Goal: Connect with others: Connect with others

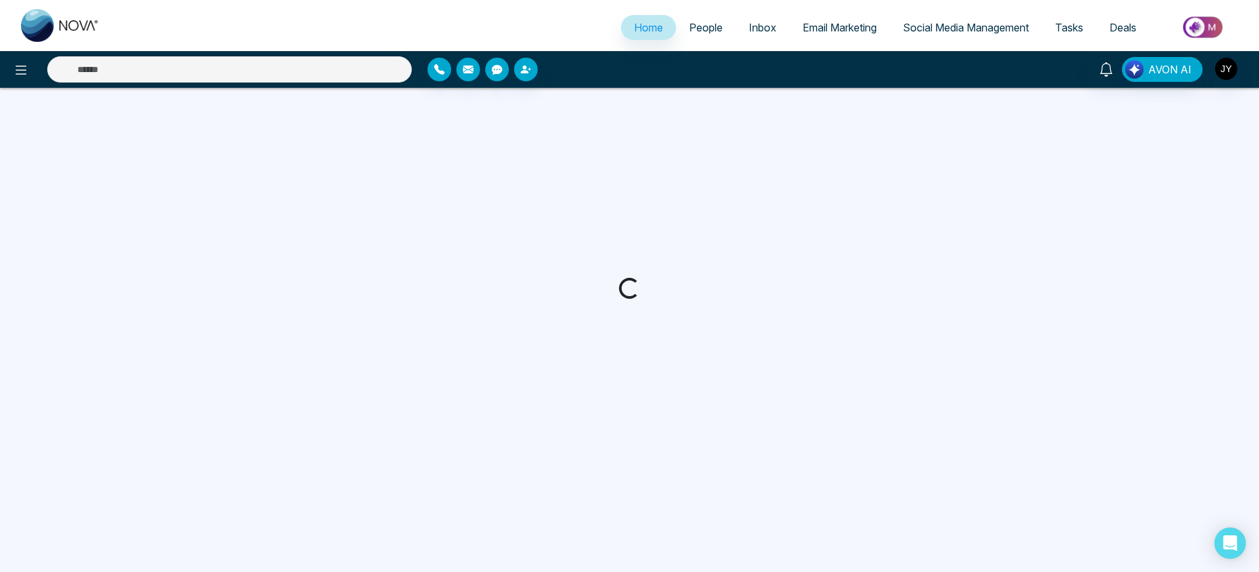
select select "*"
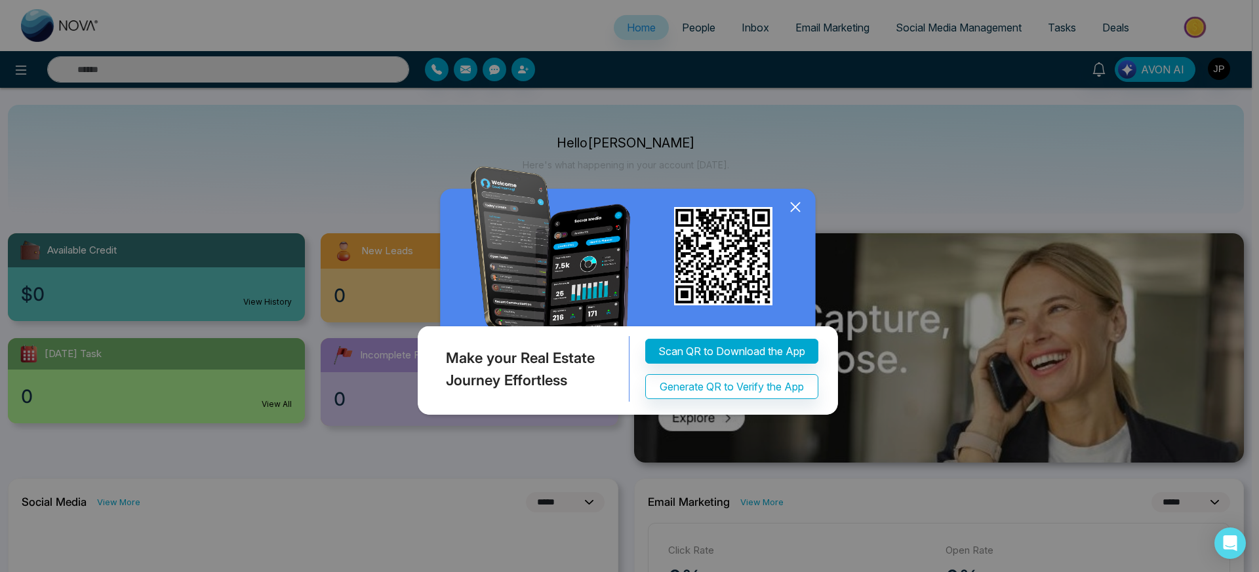
click at [1215, 75] on div "Make your Real Estate Journey Effortless Scan QR to Download the App Generate Q…" at bounding box center [629, 286] width 1259 height 572
click at [1221, 70] on div "Make your Real Estate Journey Effortless Scan QR to Download the App Generate Q…" at bounding box center [629, 286] width 1259 height 572
click at [1220, 69] on div "Make your Real Estate Journey Effortless Scan QR to Download the App Generate Q…" at bounding box center [629, 286] width 1259 height 572
click at [798, 209] on icon at bounding box center [795, 207] width 20 height 20
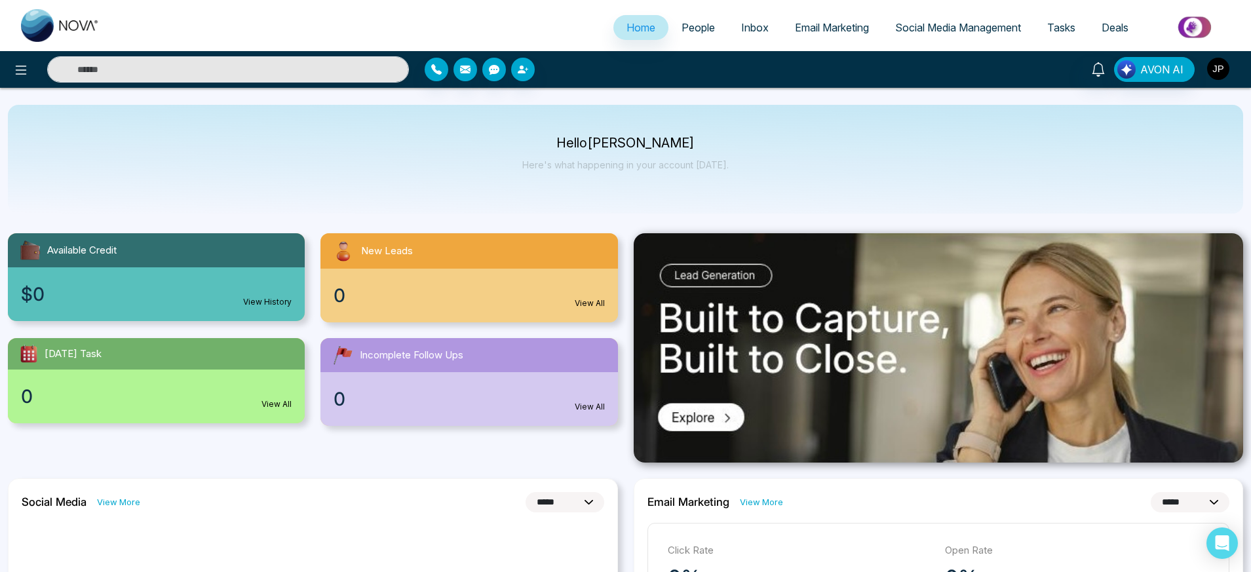
click at [1221, 65] on img "button" at bounding box center [1218, 69] width 22 height 22
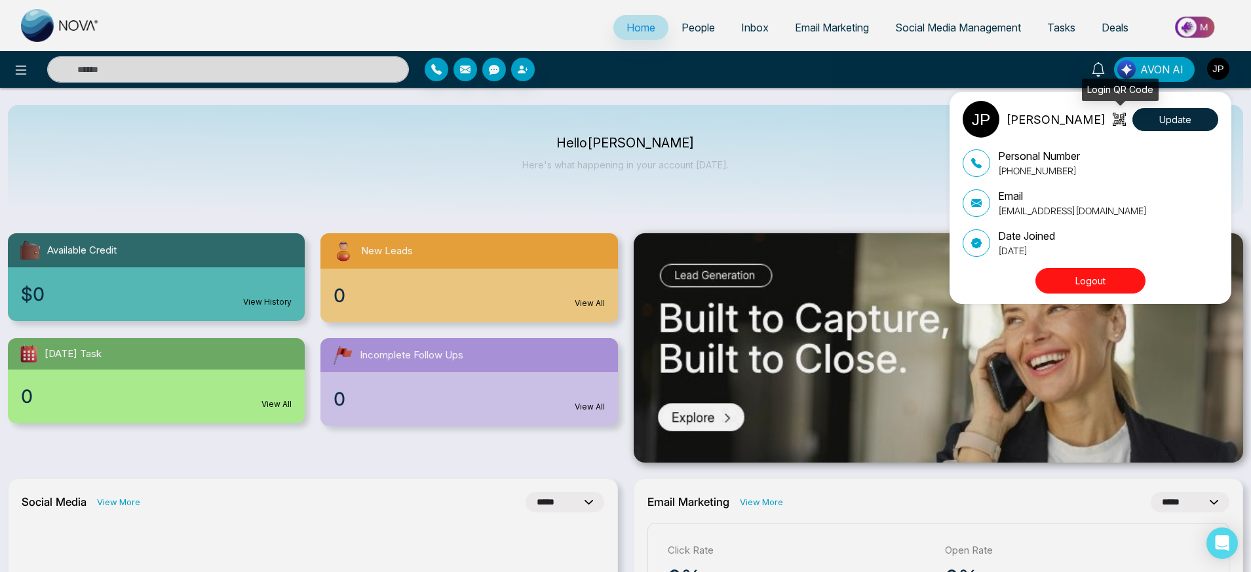
click at [1116, 121] on icon at bounding box center [1119, 119] width 13 height 13
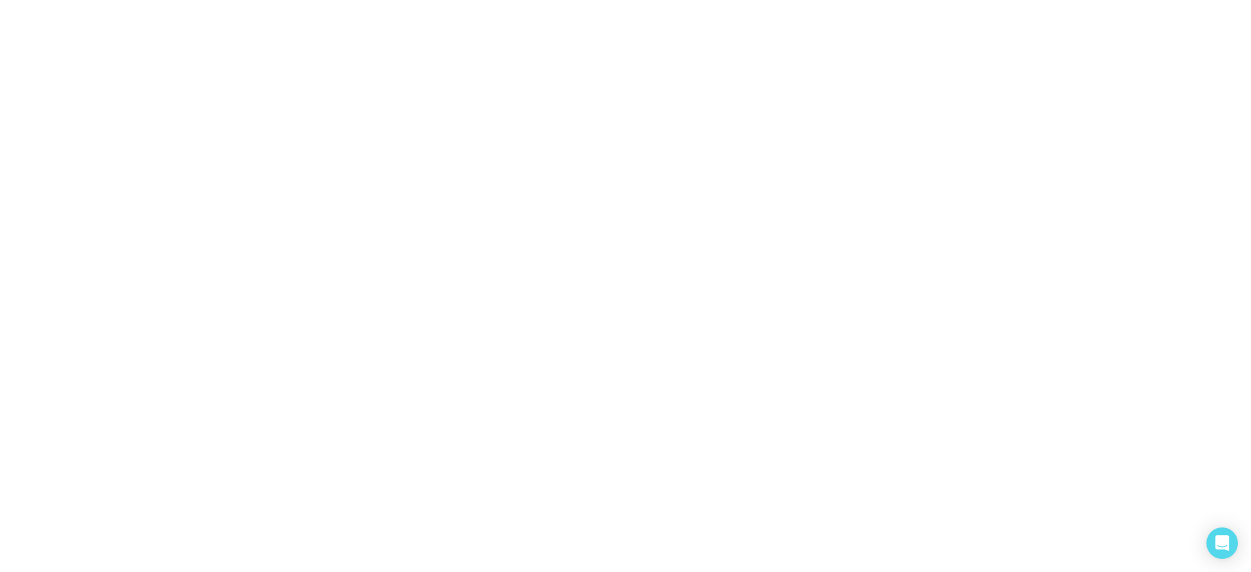
select select "*"
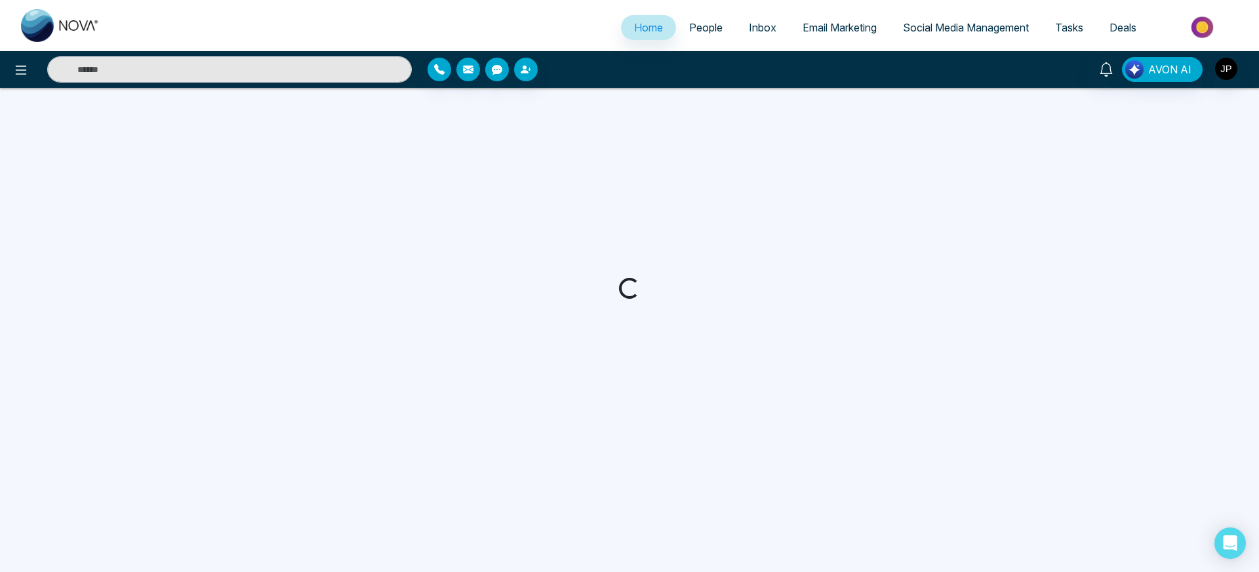
select select "*"
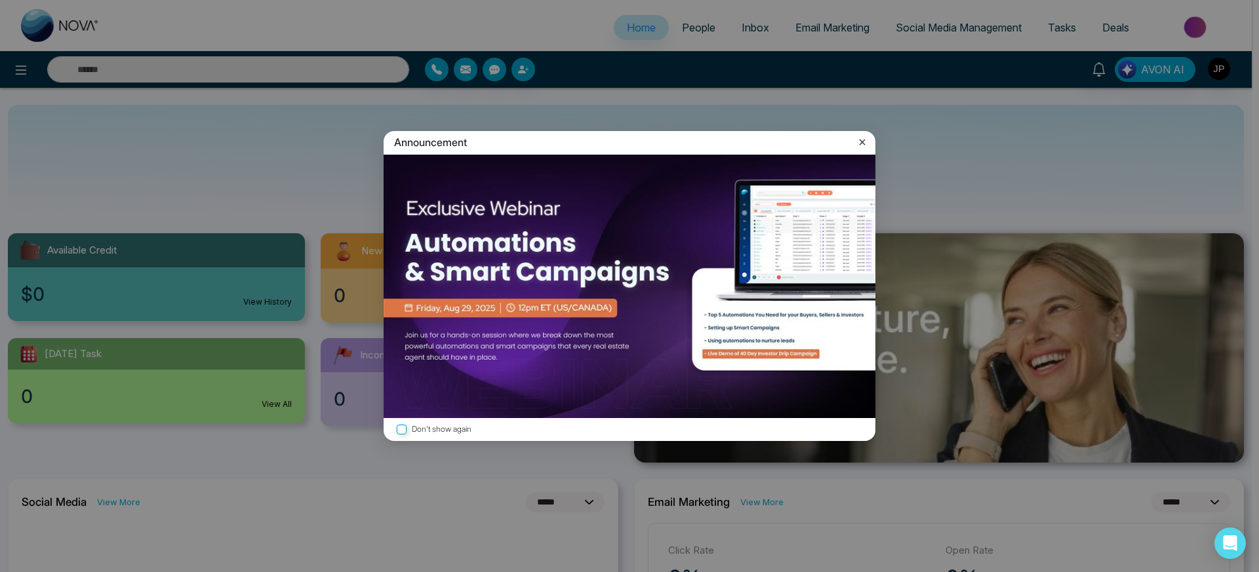
click at [866, 146] on icon at bounding box center [861, 142] width 13 height 13
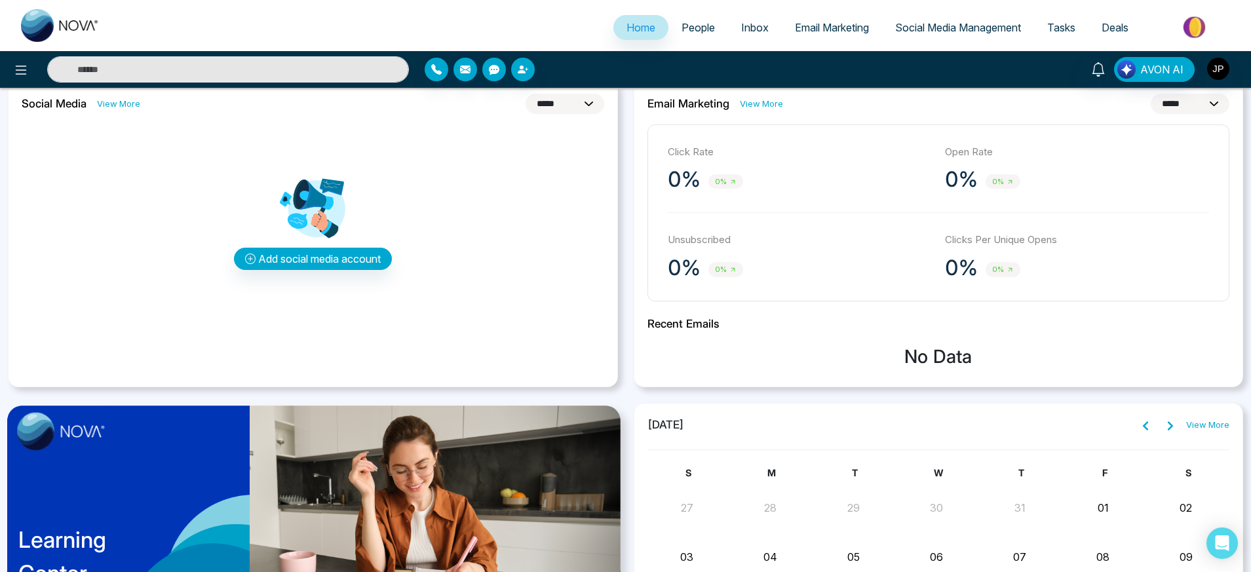
scroll to position [415, 0]
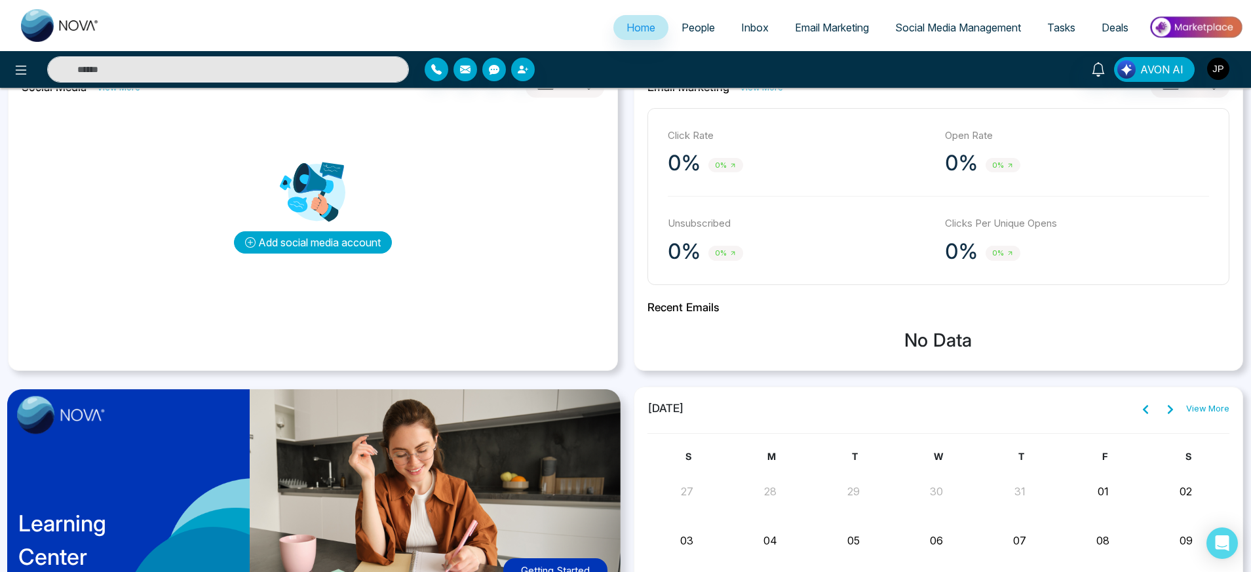
click at [352, 248] on button "Add social media account" at bounding box center [313, 242] width 158 height 22
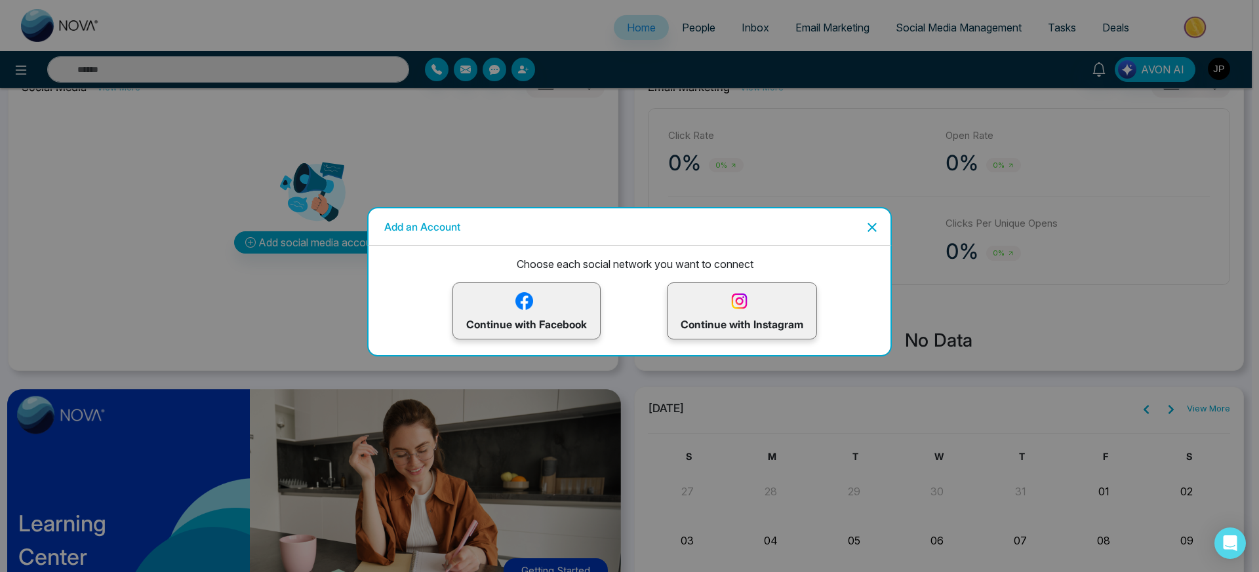
click at [710, 303] on p "Continue with Instagram" at bounding box center [741, 311] width 123 height 43
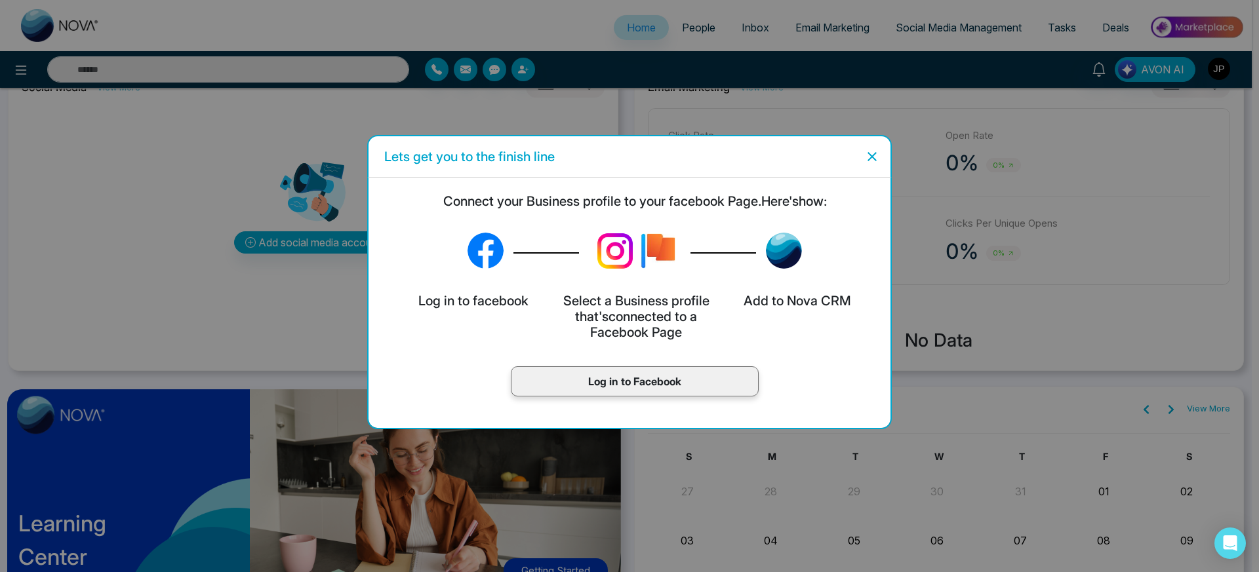
click at [652, 383] on p "Log in to Facebook" at bounding box center [634, 382] width 220 height 16
click at [876, 158] on icon "Close" at bounding box center [872, 157] width 16 height 16
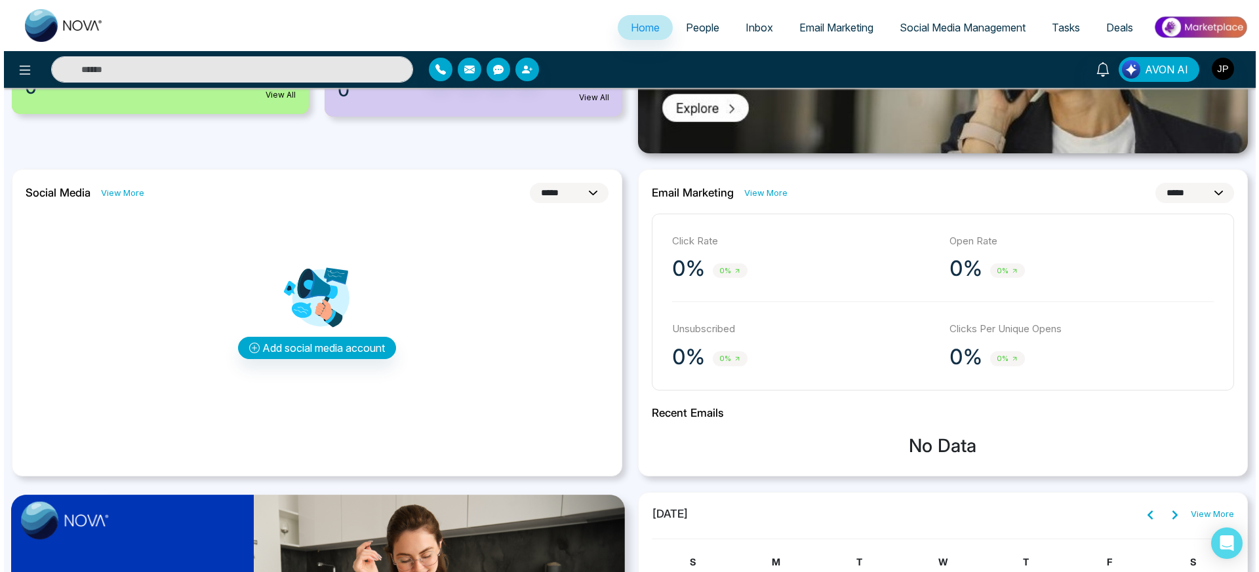
scroll to position [277, 0]
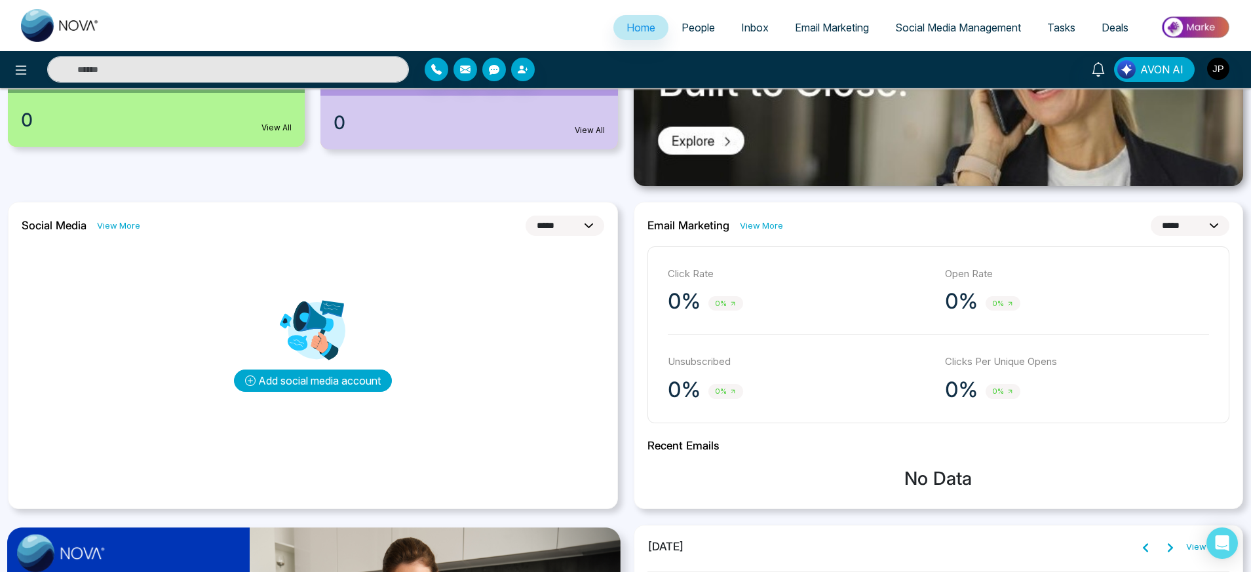
click at [337, 383] on button "Add social media account" at bounding box center [313, 381] width 158 height 22
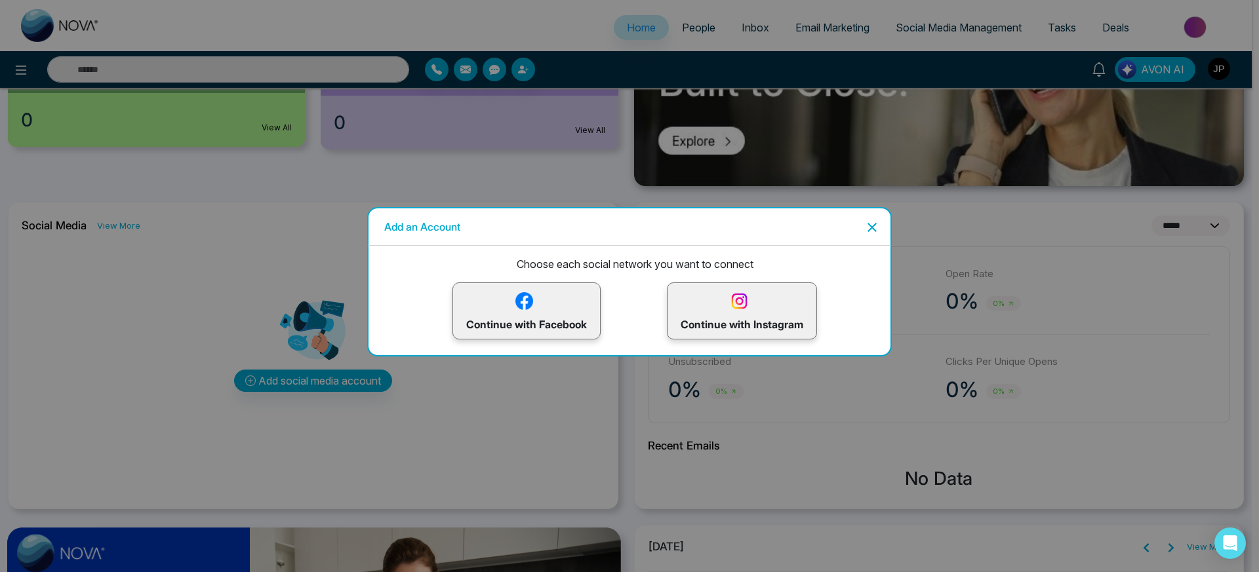
click at [486, 318] on p "Continue with Facebook" at bounding box center [526, 311] width 121 height 43
click at [534, 328] on p "Continue with Facebook" at bounding box center [526, 311] width 121 height 43
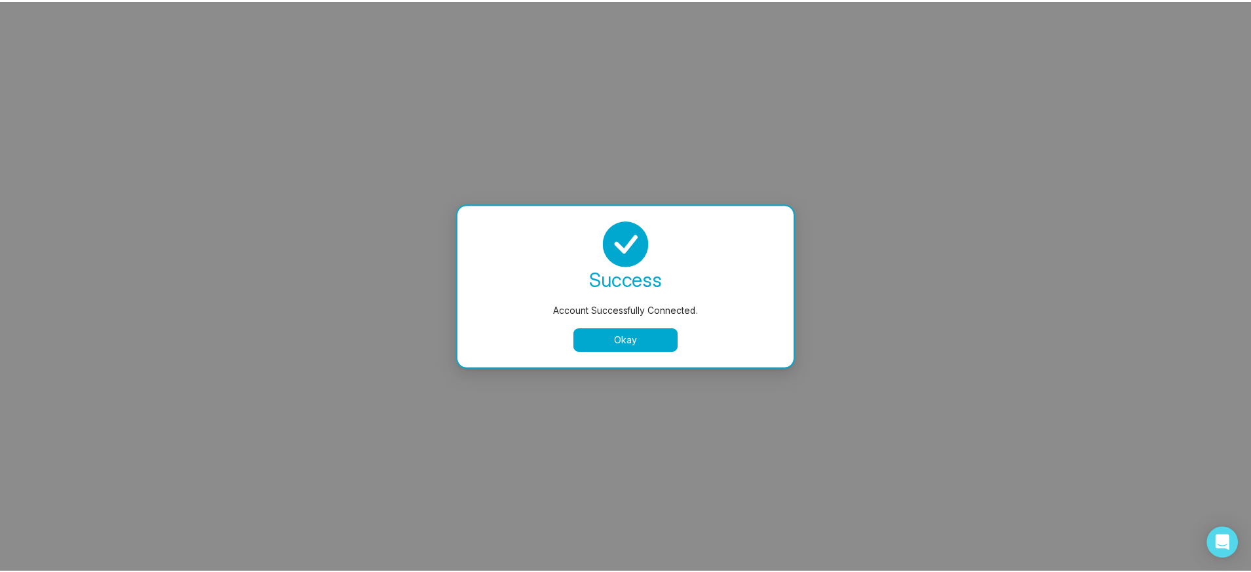
scroll to position [0, 0]
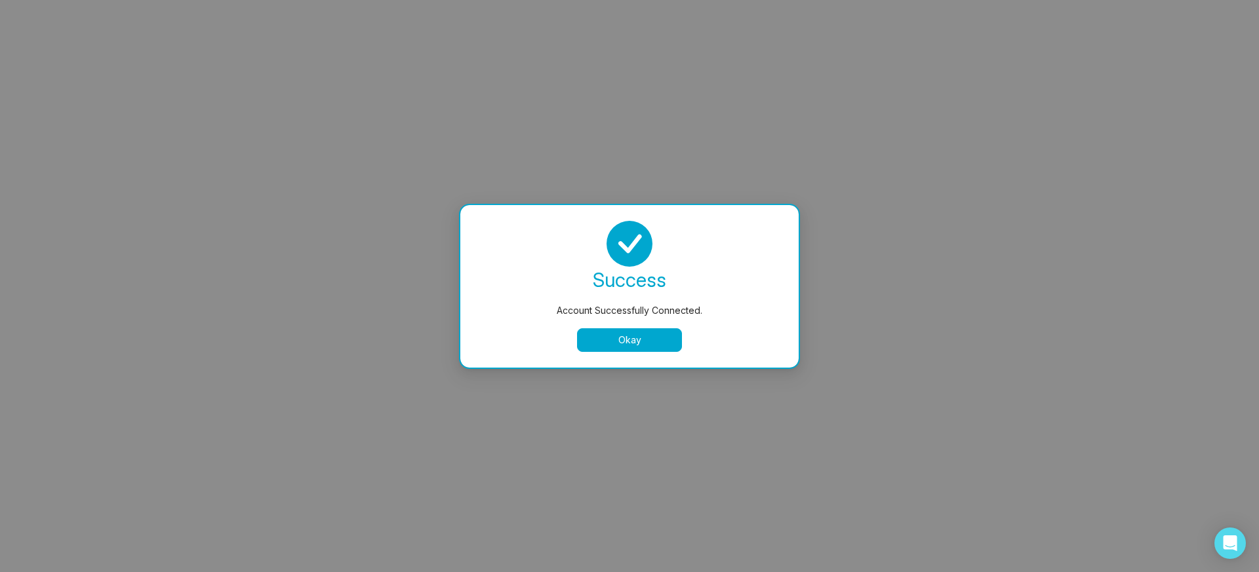
select select "*"
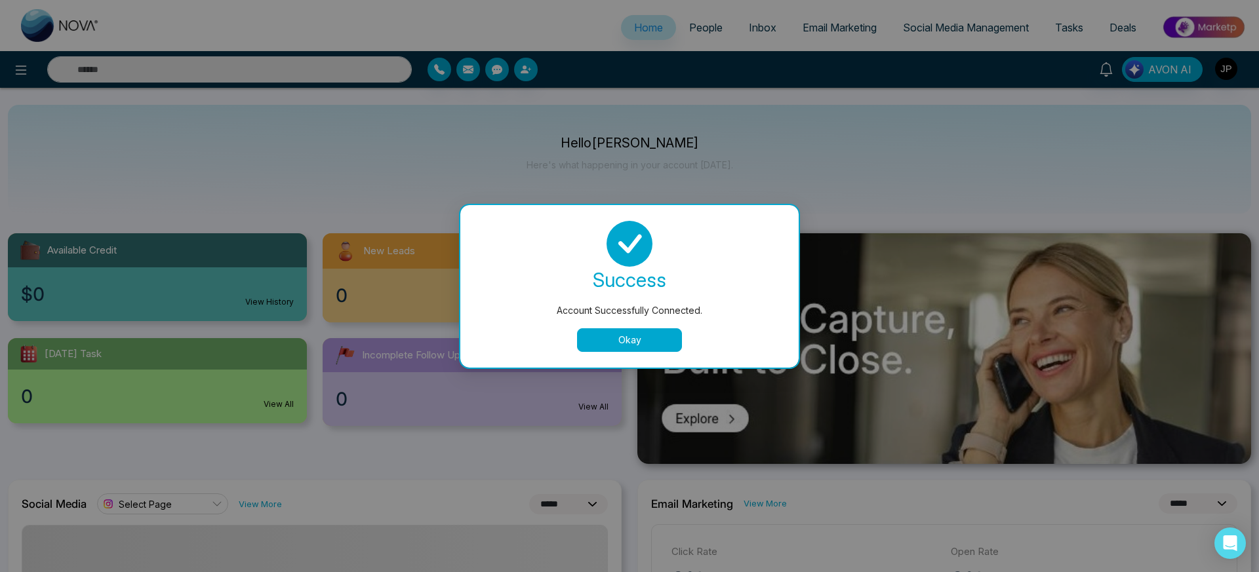
click at [632, 343] on button "Okay" at bounding box center [629, 340] width 105 height 24
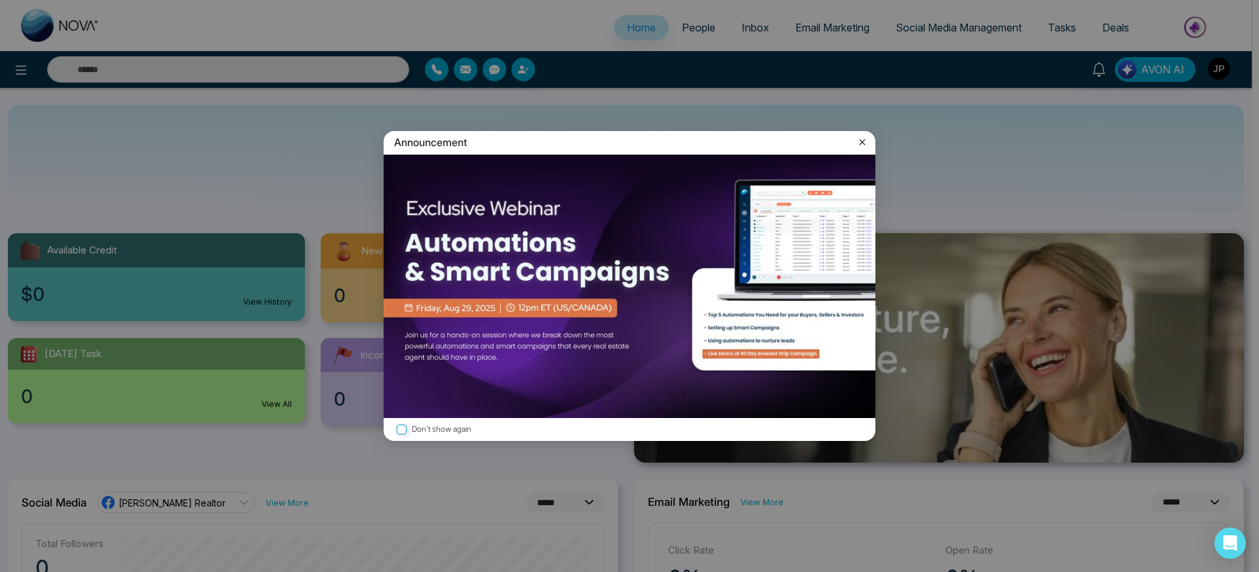
click at [861, 143] on icon at bounding box center [862, 143] width 6 height 6
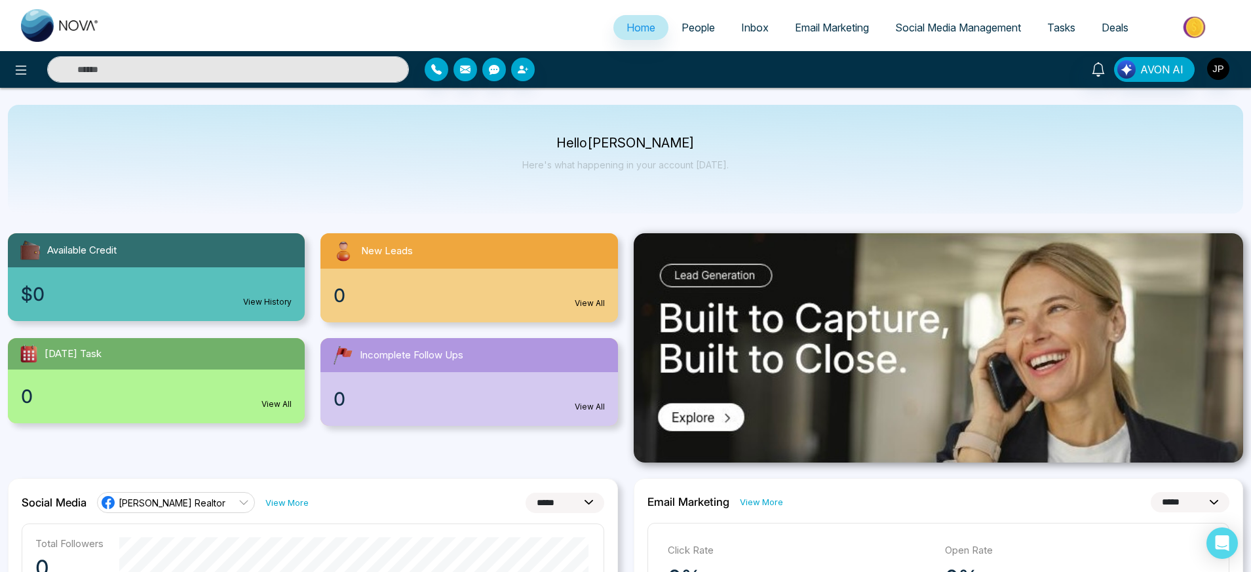
click at [684, 22] on span "People" at bounding box center [698, 27] width 33 height 13
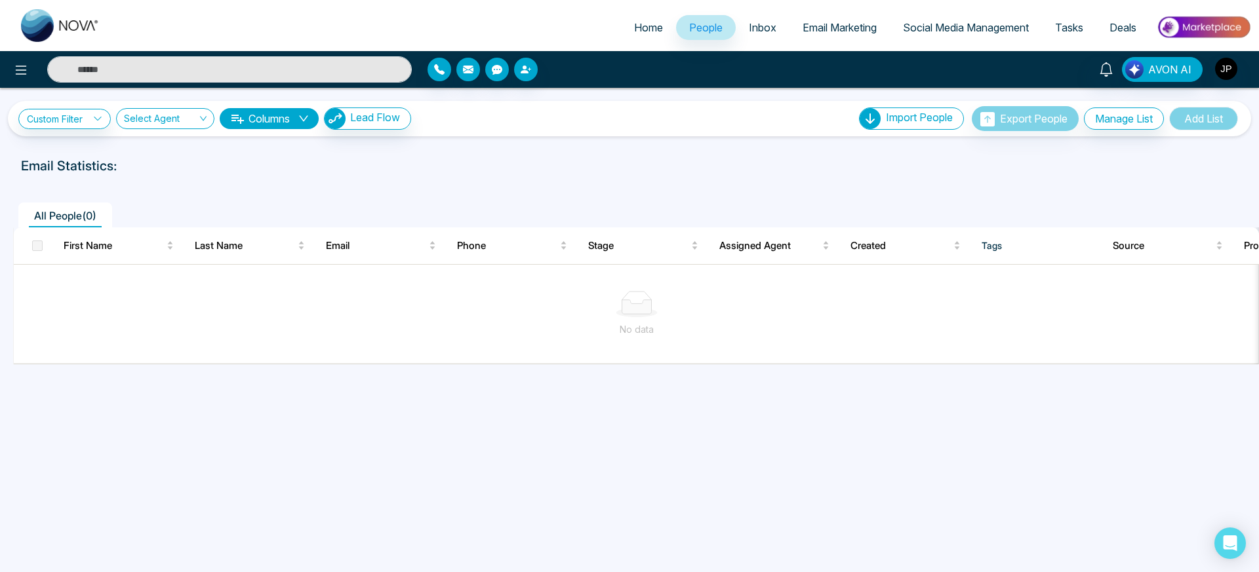
click at [634, 25] on span "Home" at bounding box center [648, 27] width 29 height 13
select select "*"
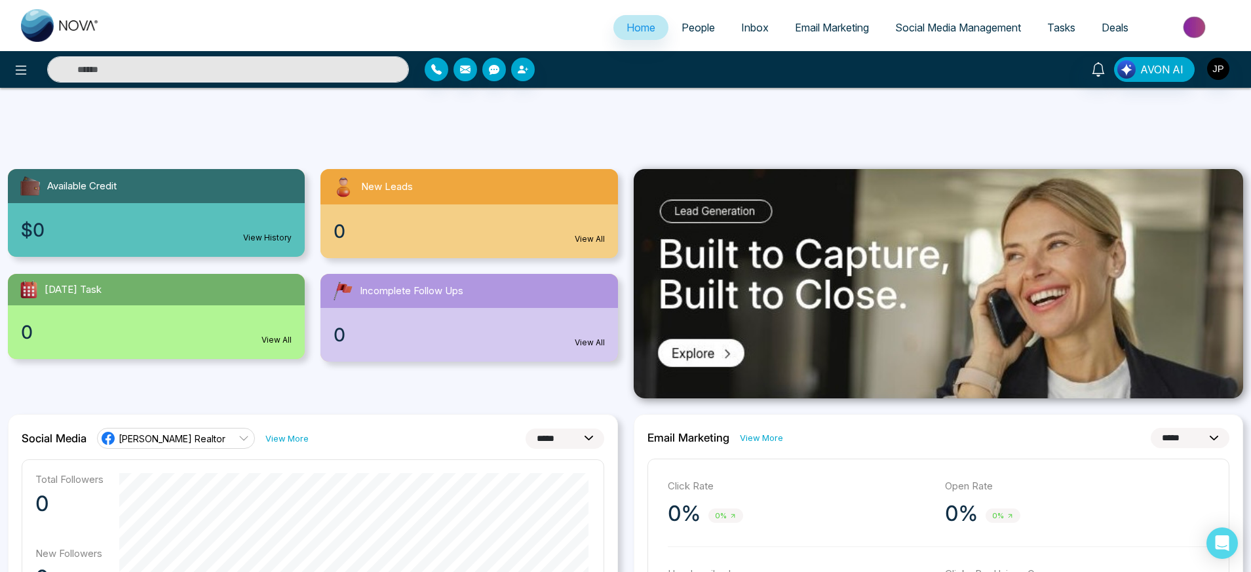
scroll to position [345, 0]
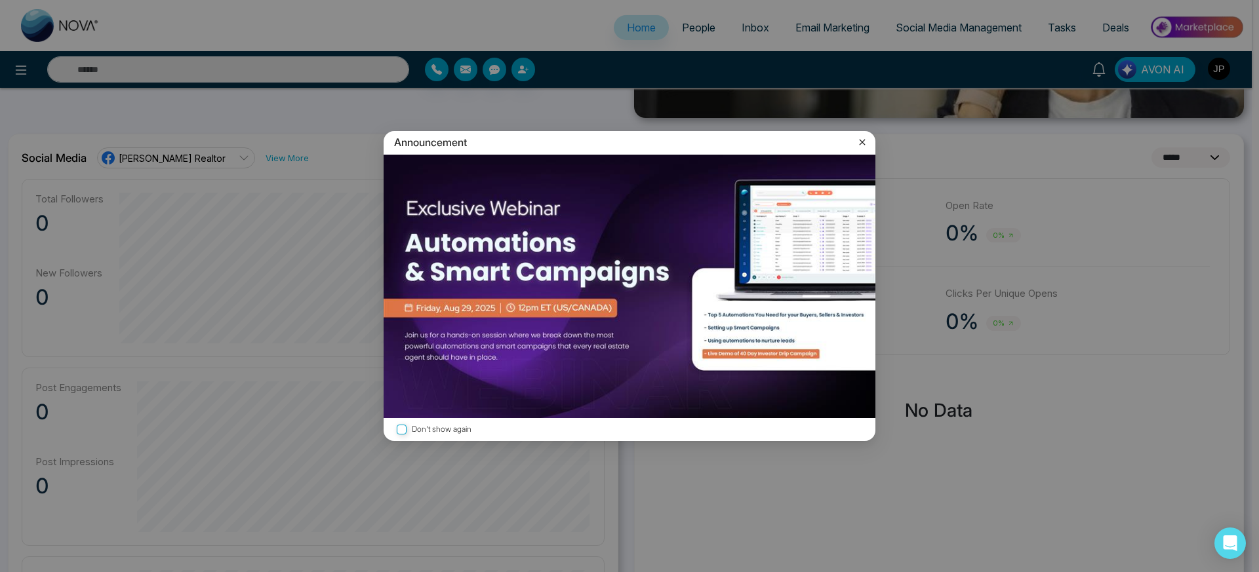
drag, startPoint x: 1255, startPoint y: 64, endPoint x: 1258, endPoint y: 290, distance: 226.2
click at [862, 137] on icon at bounding box center [861, 142] width 13 height 13
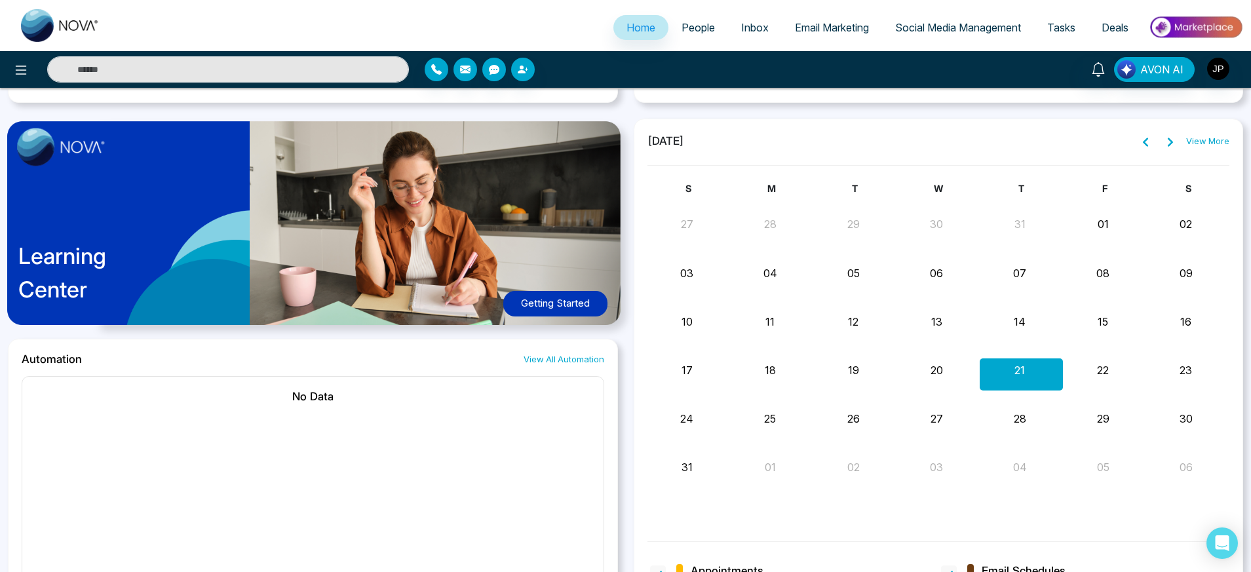
scroll to position [994, 0]
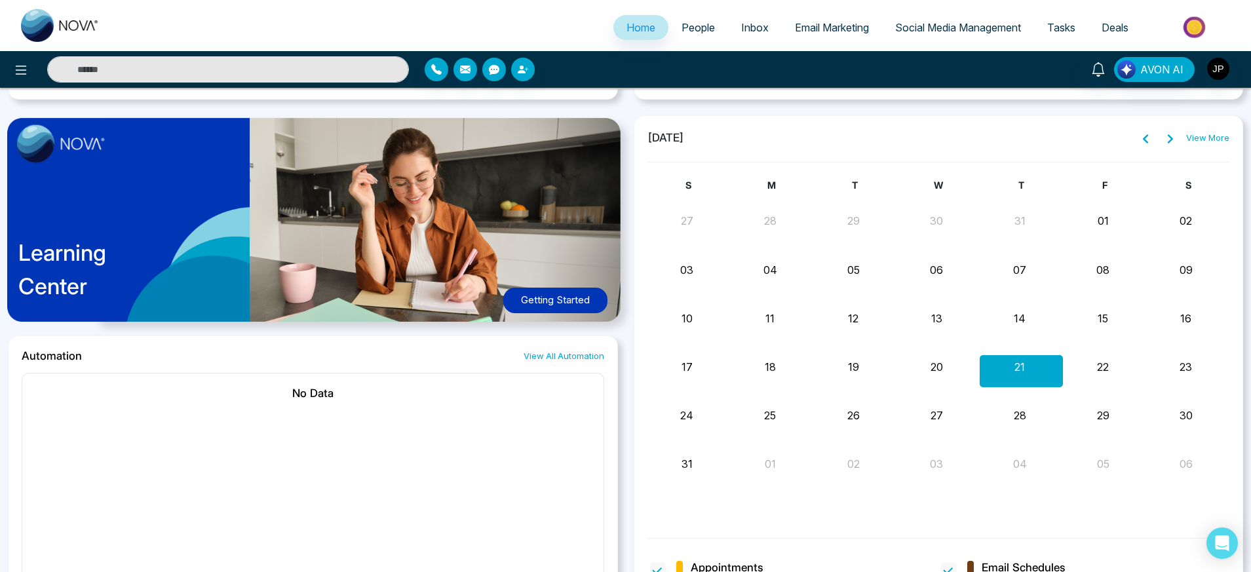
click at [1095, 416] on div "29" at bounding box center [1103, 414] width 80 height 20
click at [1101, 416] on button "29" at bounding box center [1103, 416] width 12 height 16
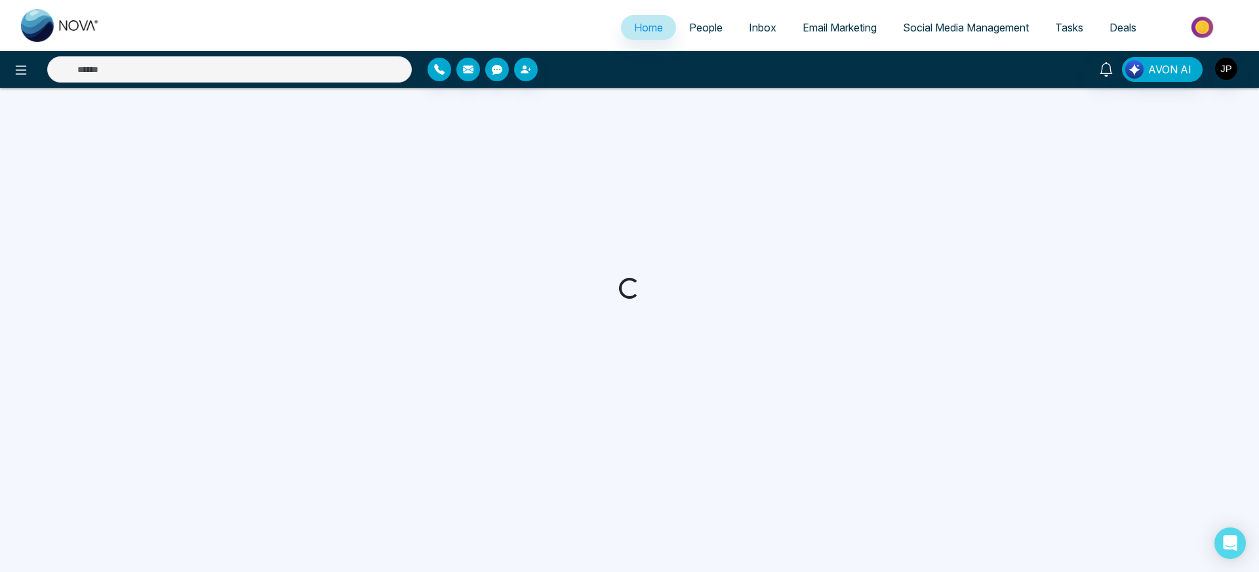
select select "*"
